Goal: Feedback & Contribution: Submit feedback/report problem

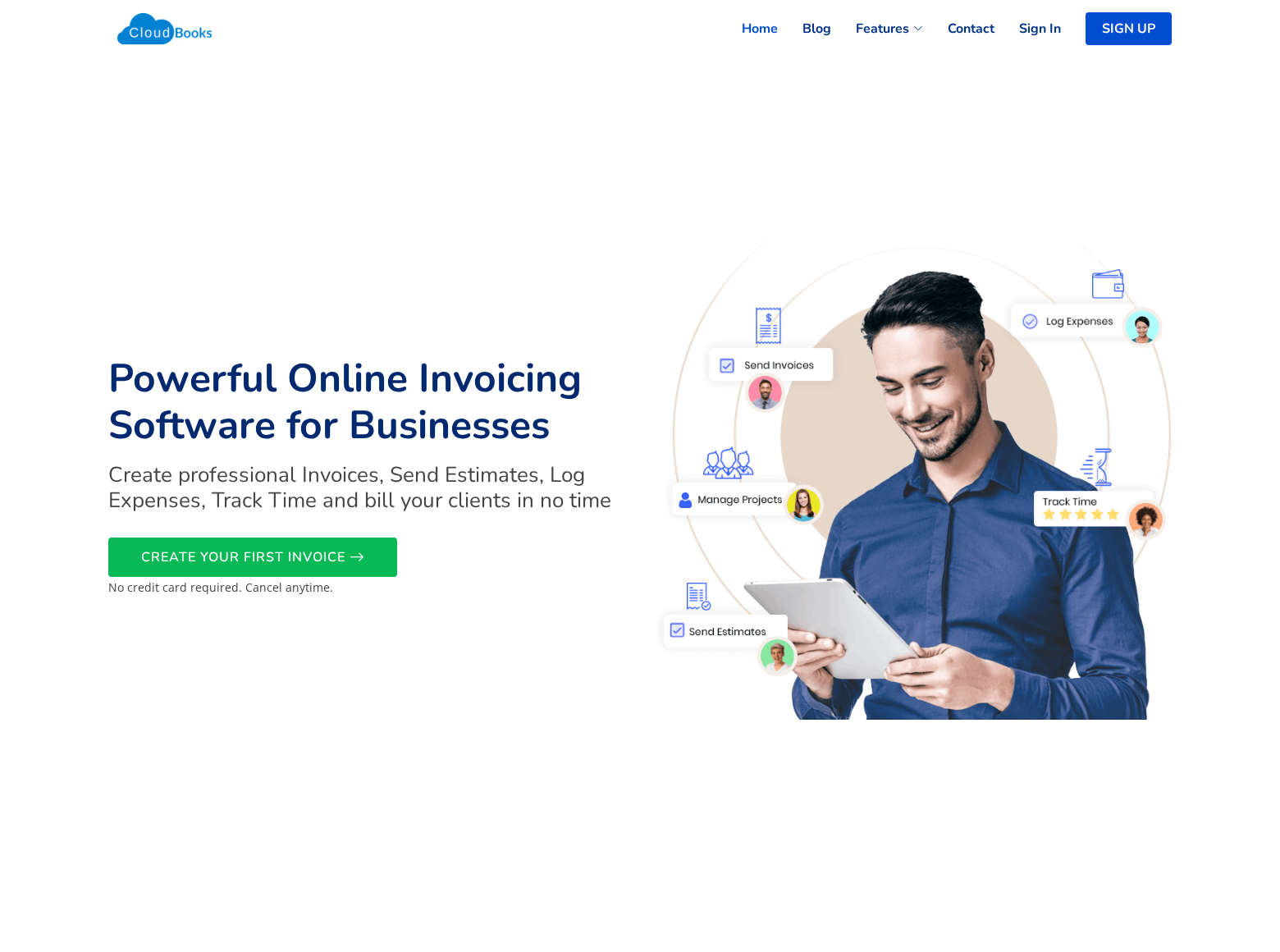
scroll to position [3462, 0]
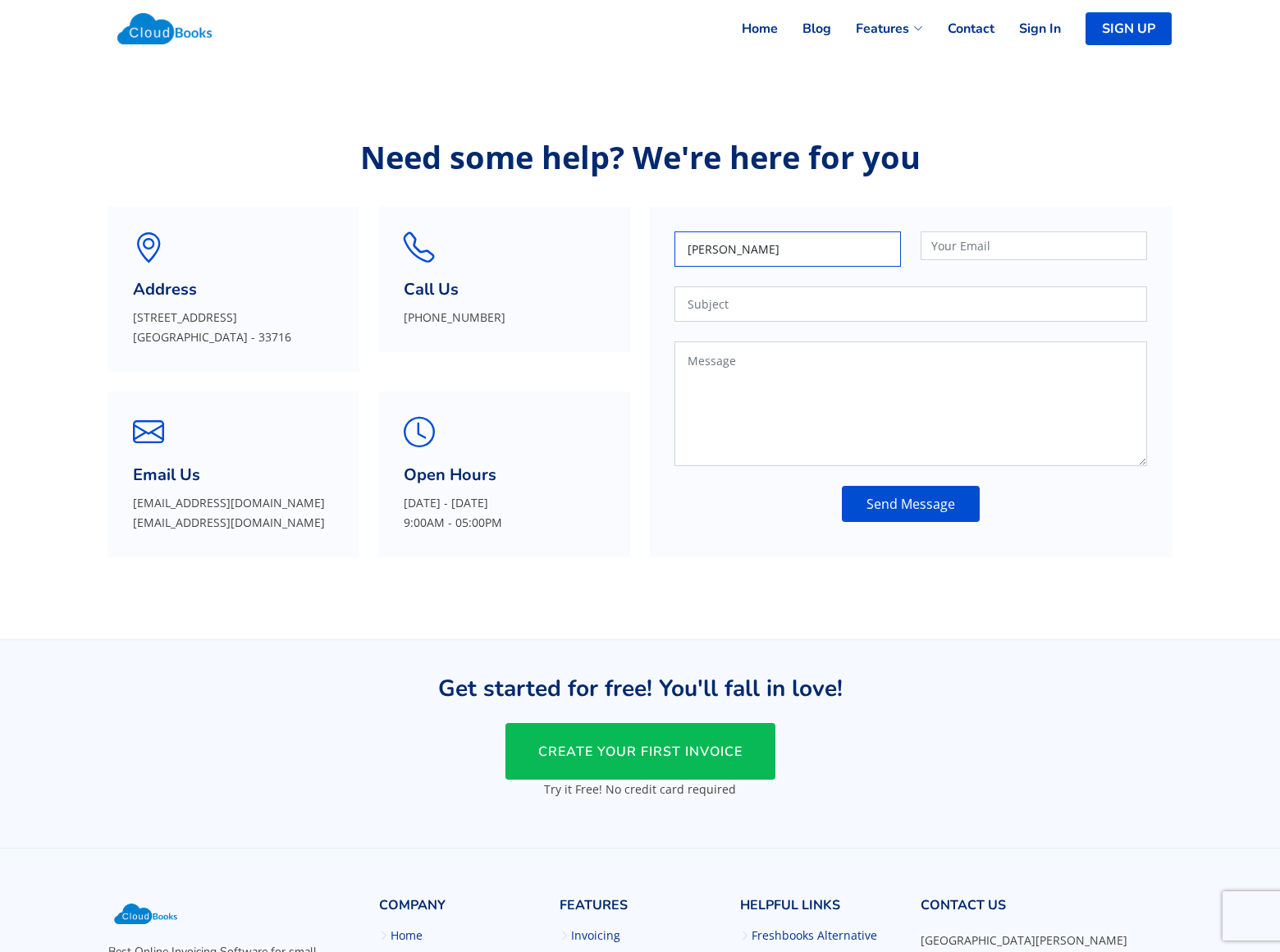
type input "Sean Hicks"
type input "sean-hicks@dominatingkeywords.com"
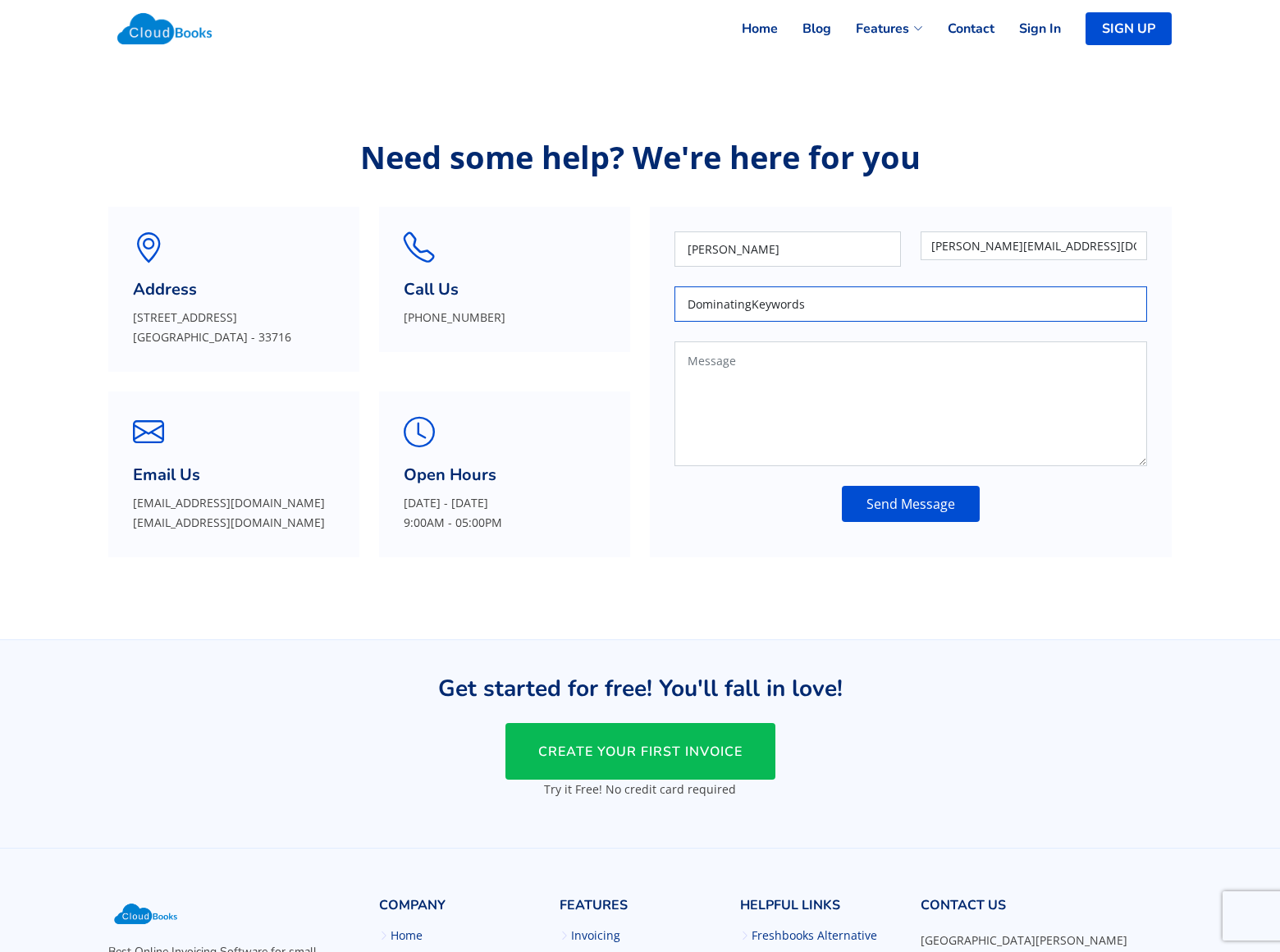
type input "DominatingKeywords"
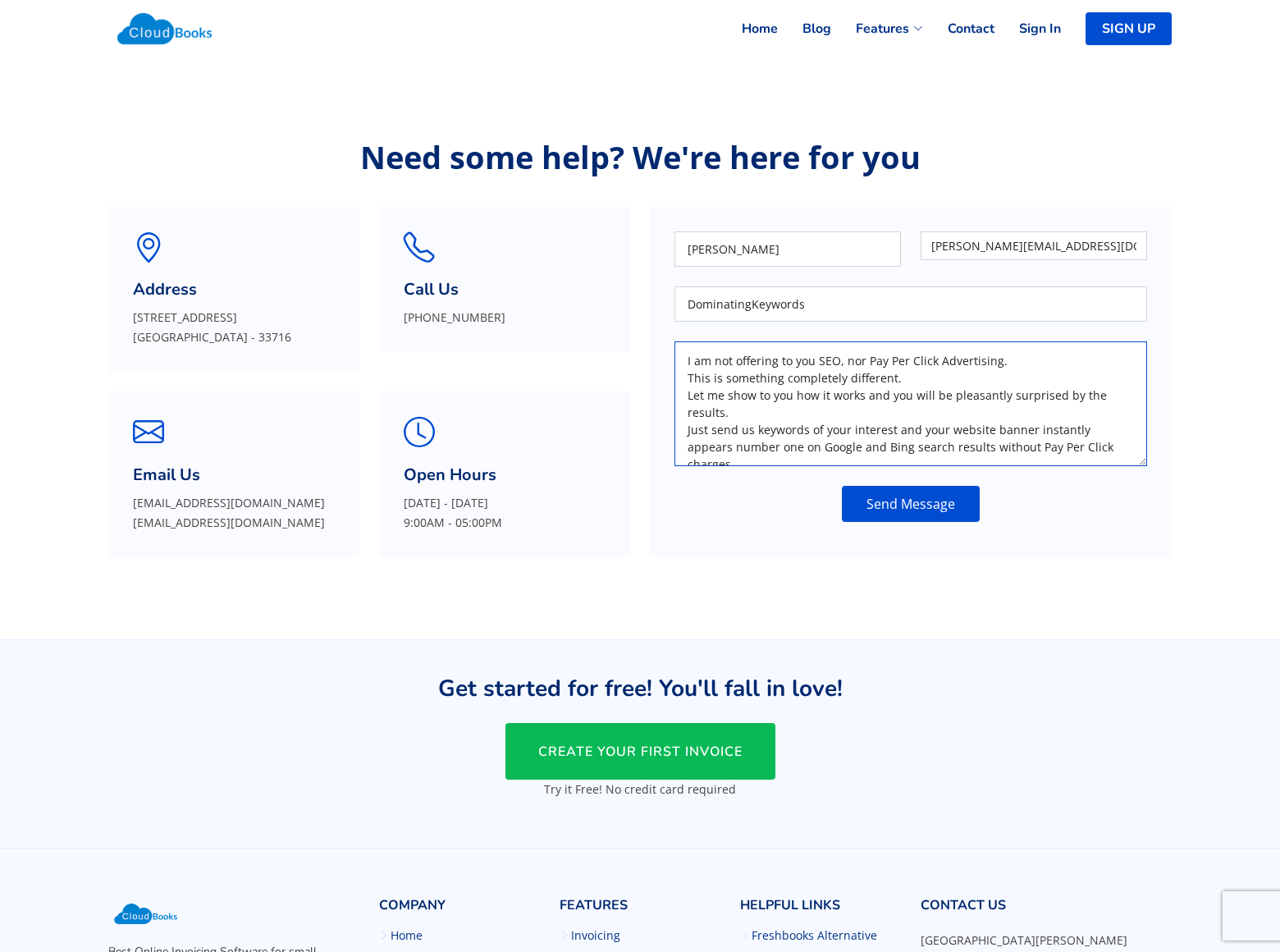
scroll to position [6, 0]
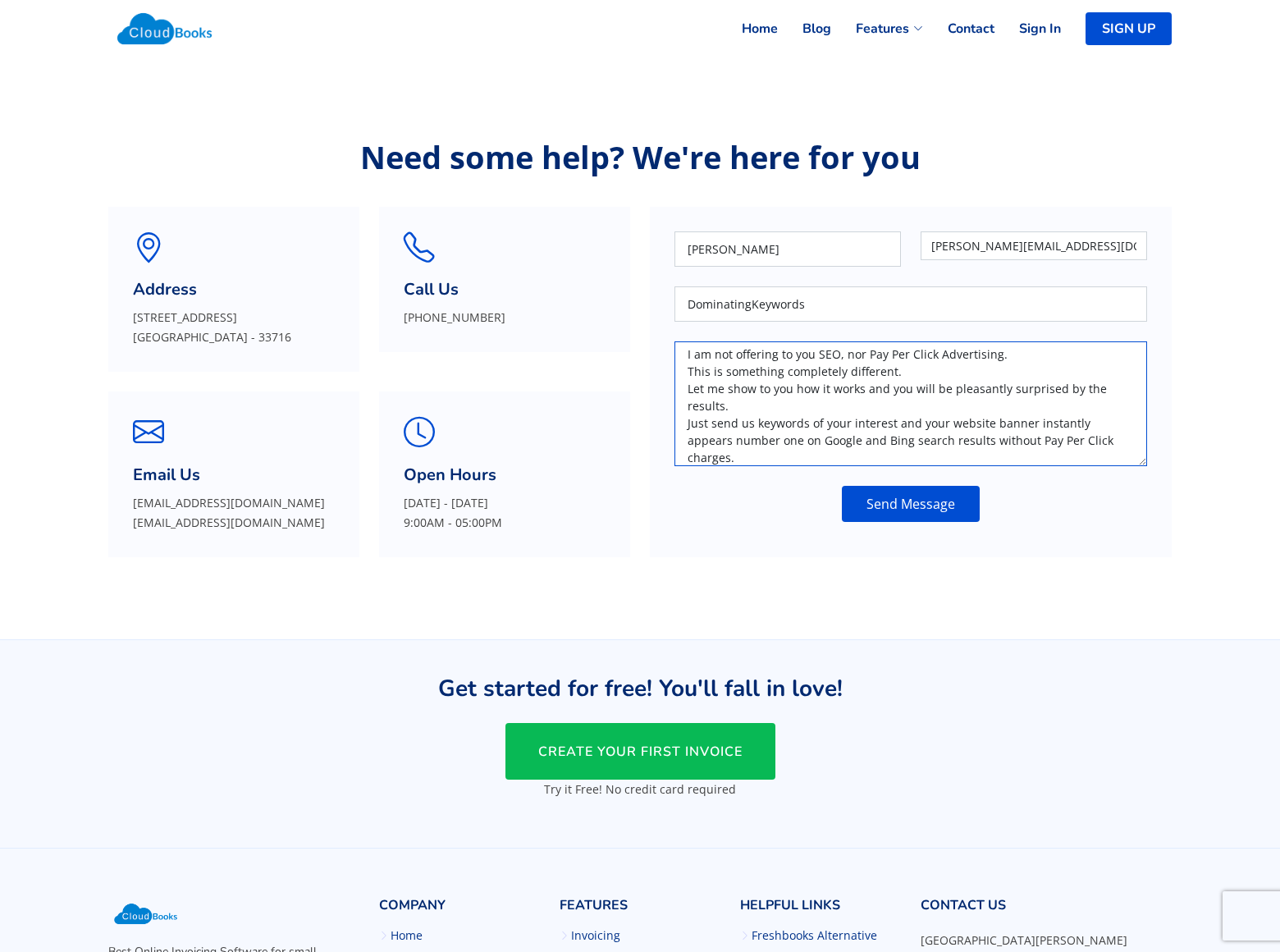
type textarea "I am not offering to you SEO, nor Pay Per Click Advertising. This is something …"
click at [910, 503] on button "Send Message" at bounding box center [911, 503] width 138 height 36
